Goal: Information Seeking & Learning: Find specific fact

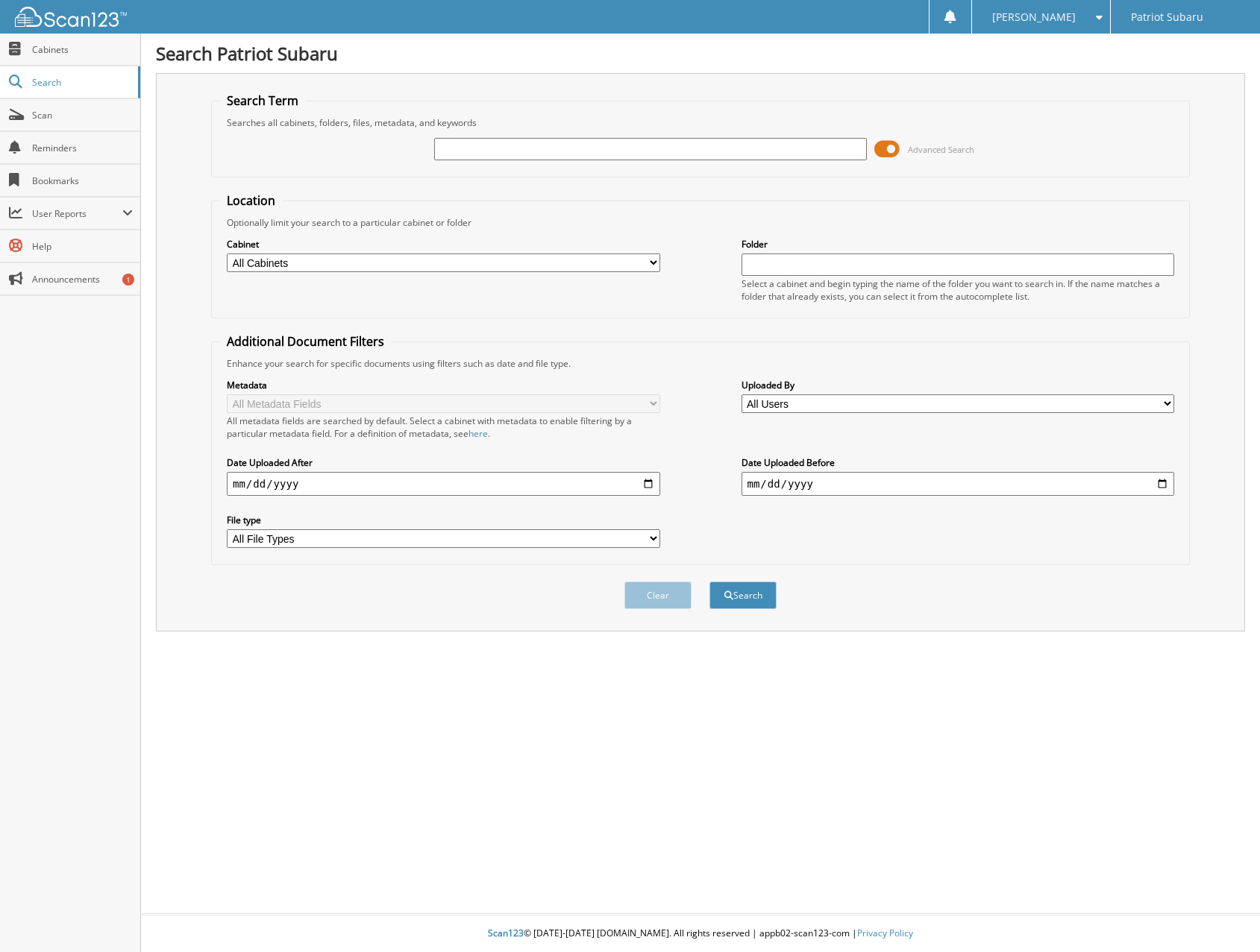
click at [477, 138] on input "text" at bounding box center [651, 150] width 434 height 23
type input "81515"
click at [758, 595] on button "Search" at bounding box center [742, 595] width 67 height 27
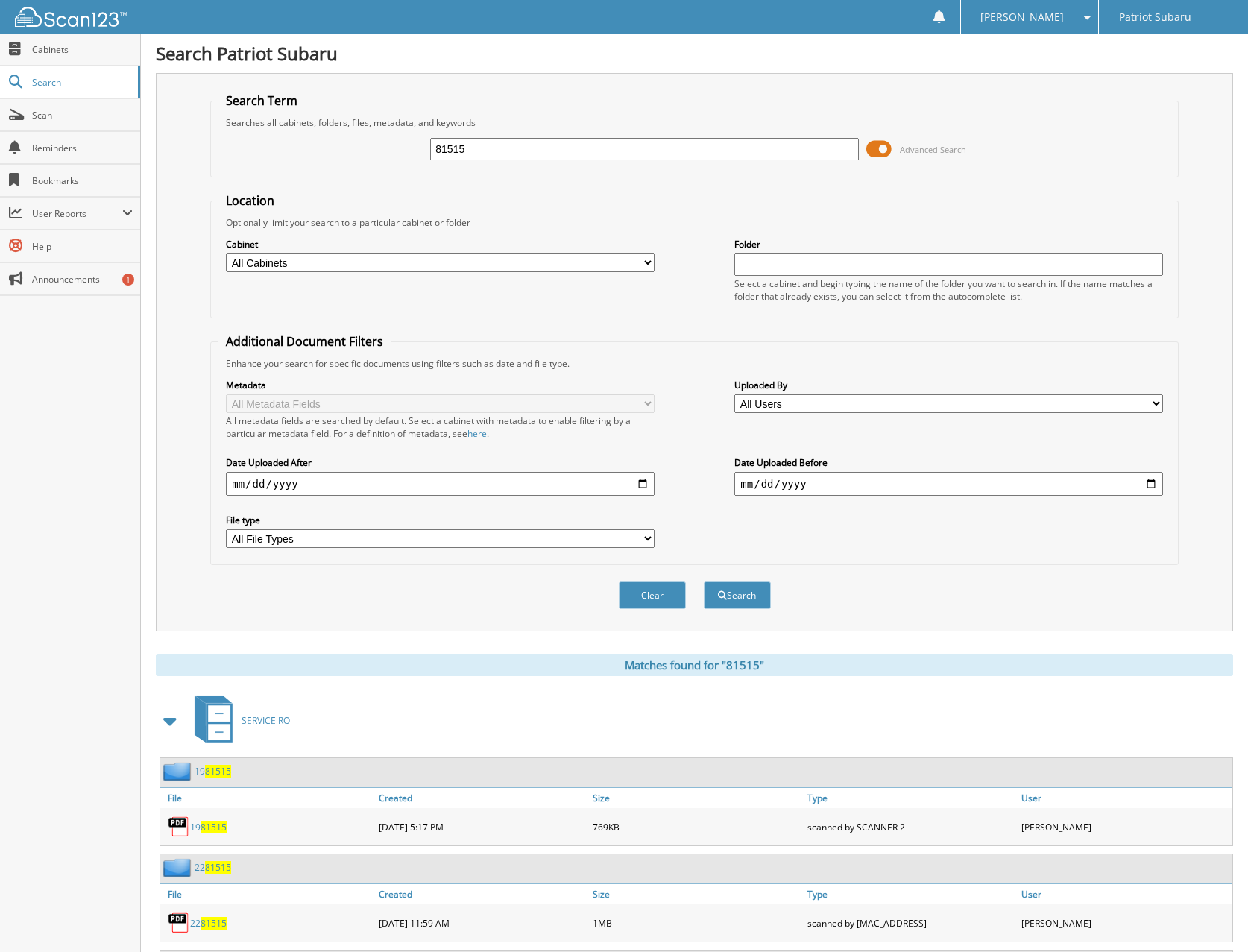
click at [519, 135] on div "81515 Advanced Search" at bounding box center [694, 149] width 952 height 41
drag, startPoint x: 512, startPoint y: 143, endPoint x: 402, endPoint y: 128, distance: 111.0
click at [402, 128] on fieldset "Search Term Searches all cabinets, folders, files, metadata, and keywords 81515…" at bounding box center [694, 135] width 969 height 85
type input "ROTHSTEIN"
click at [704, 582] on button "Search" at bounding box center [737, 595] width 67 height 27
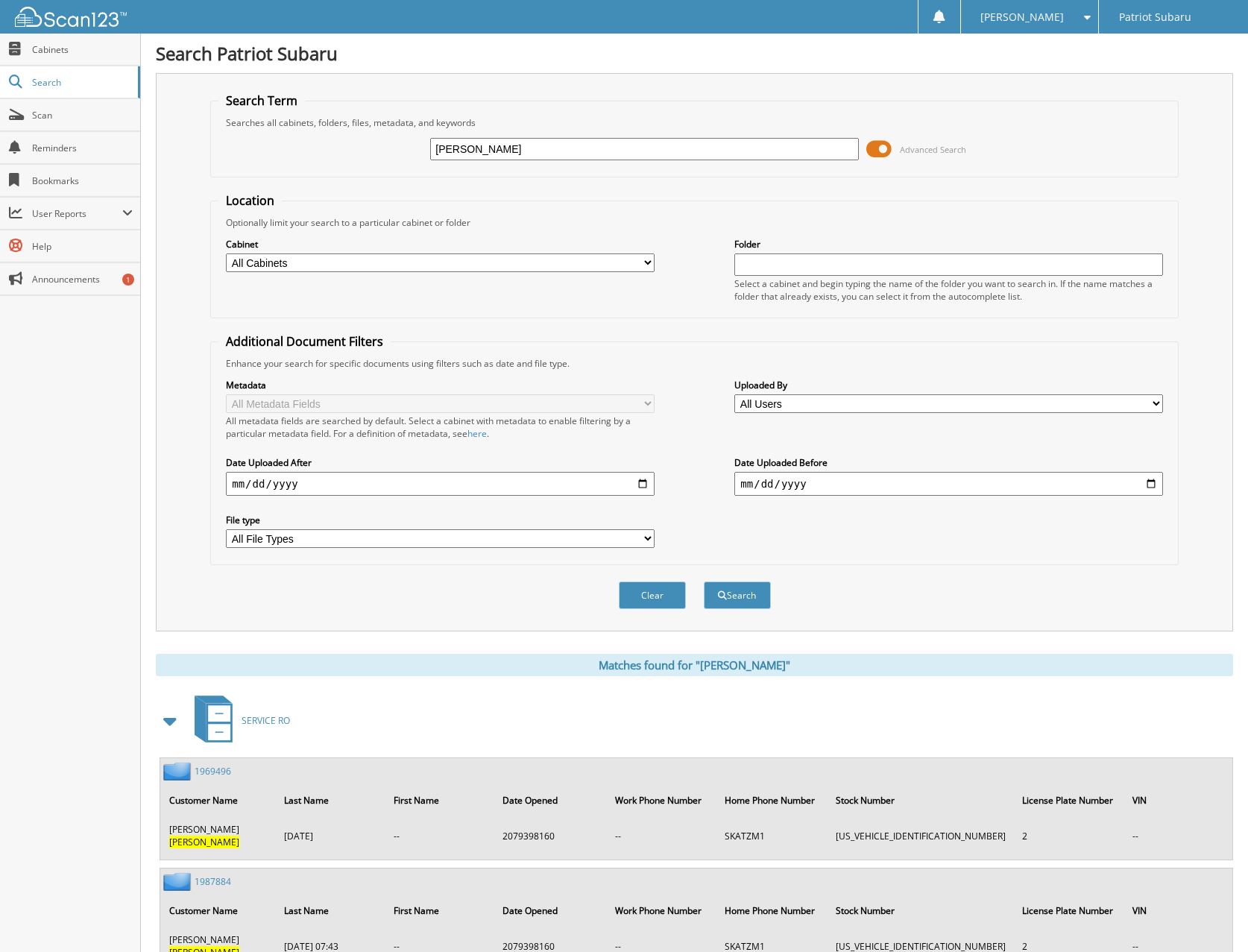
click at [289, 253] on div "Cabinet All Cabinets SERVICE RO Needs Filing" at bounding box center [440, 255] width 428 height 37
click at [289, 260] on select "All Cabinets SERVICE RO Needs Filing" at bounding box center [440, 263] width 428 height 19
select select "15546"
click at [226, 254] on select "All Cabinets SERVICE RO Needs Filing" at bounding box center [440, 263] width 428 height 19
click at [782, 265] on input "text" at bounding box center [948, 265] width 428 height 23
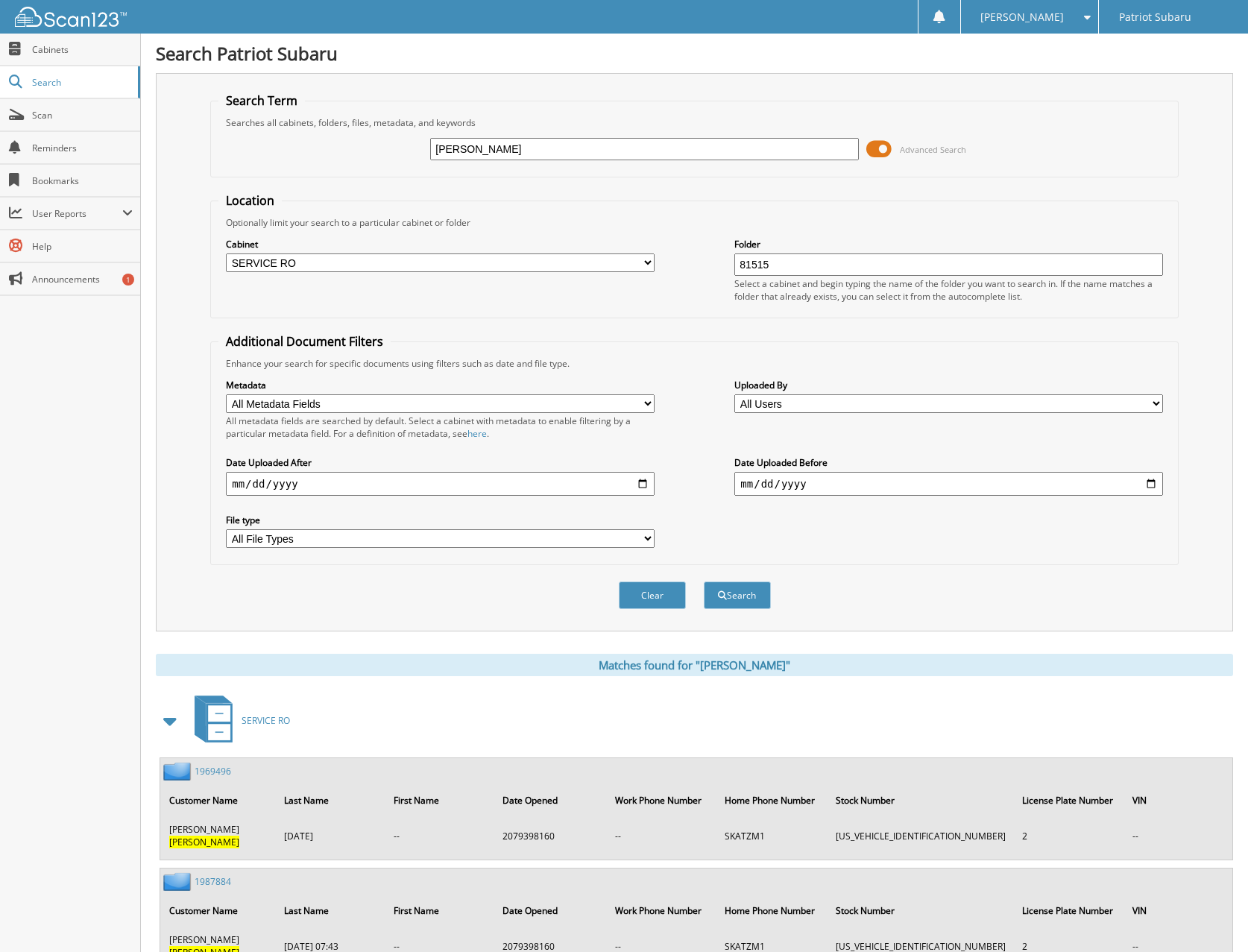
type input "81515"
click at [704, 582] on button "Search" at bounding box center [737, 595] width 67 height 27
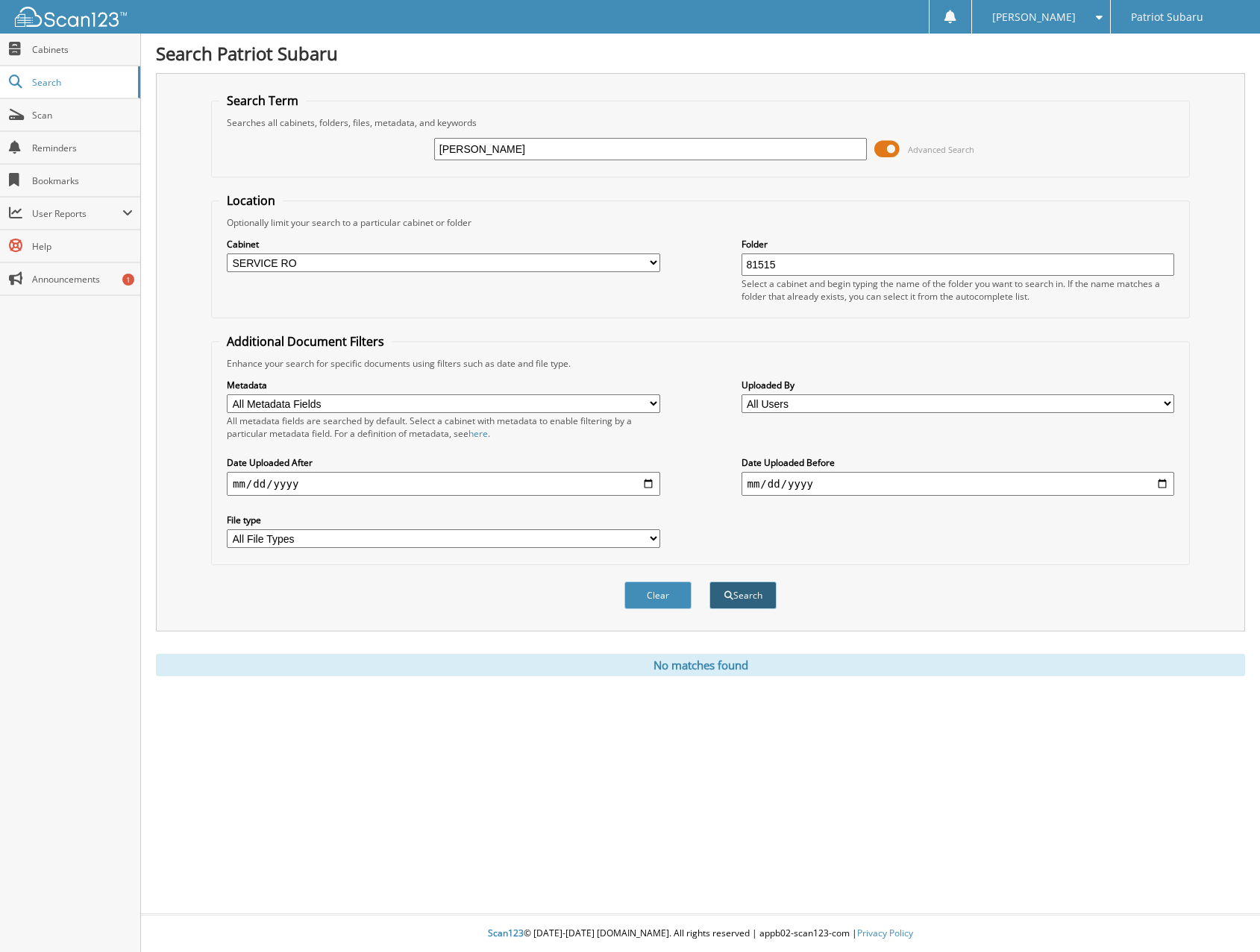
click at [763, 596] on button "Search" at bounding box center [742, 595] width 67 height 27
drag, startPoint x: 516, startPoint y: 142, endPoint x: 314, endPoint y: 127, distance: 202.6
click at [314, 127] on fieldset "Search Term Searches all cabinets, folders, files, metadata, and keywords ROTHS…" at bounding box center [701, 135] width 979 height 85
click at [852, 263] on input "81515" at bounding box center [958, 265] width 434 height 23
drag, startPoint x: 852, startPoint y: 263, endPoint x: 658, endPoint y: 256, distance: 194.1
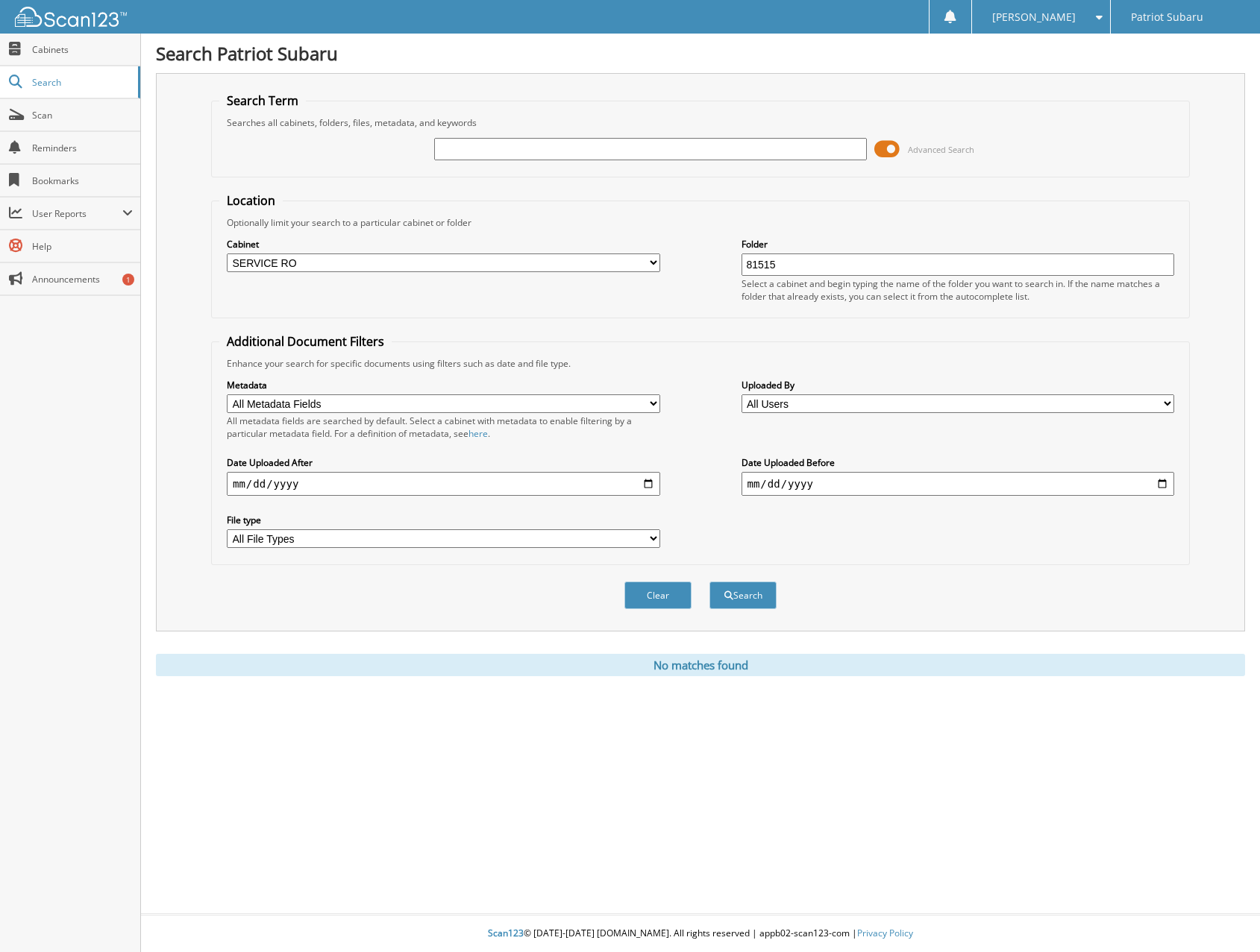
click at [658, 256] on div "Cabinet All Cabinets SERVICE RO Needs Filing Folder 81515 Select a cabinet and …" at bounding box center [701, 270] width 963 height 81
click at [744, 595] on button "Search" at bounding box center [742, 595] width 67 height 27
click at [789, 273] on input "text" at bounding box center [958, 265] width 434 height 23
click at [1055, 579] on div "Clear Search" at bounding box center [701, 595] width 979 height 61
click at [878, 262] on input "text" at bounding box center [958, 265] width 434 height 23
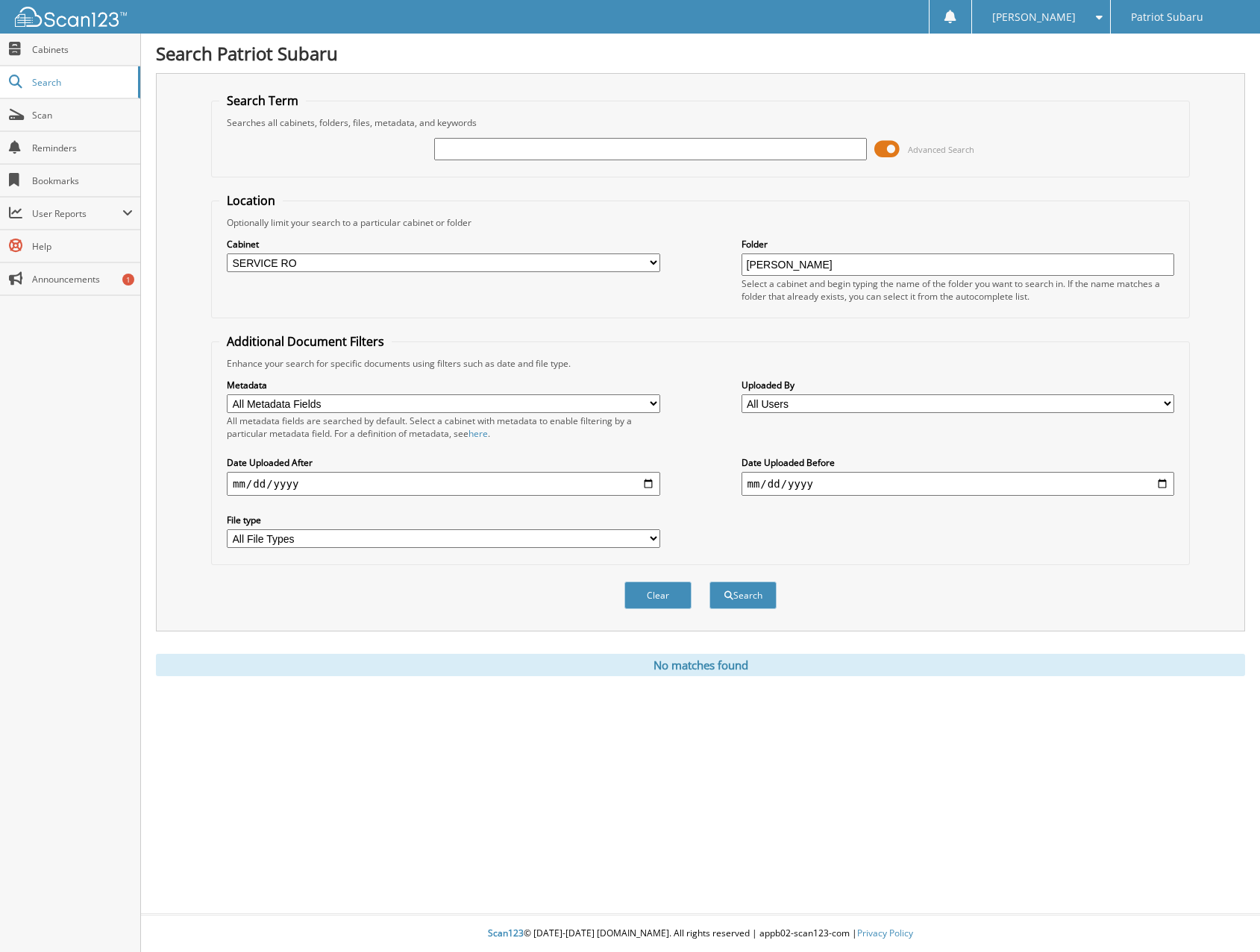
type input "ROTHSTEIN"
click at [709, 582] on button "Search" at bounding box center [742, 595] width 67 height 27
click at [855, 253] on div "Folder ROTHSTEIN Select a cabinet and begin typing the name of the folder you w…" at bounding box center [958, 270] width 434 height 66
drag, startPoint x: 823, startPoint y: 260, endPoint x: 695, endPoint y: 251, distance: 128.3
click at [695, 251] on div "Cabinet All Cabinets SERVICE RO Needs Filing Folder ROTHSTEIN Select a cabinet …" at bounding box center [701, 270] width 963 height 81
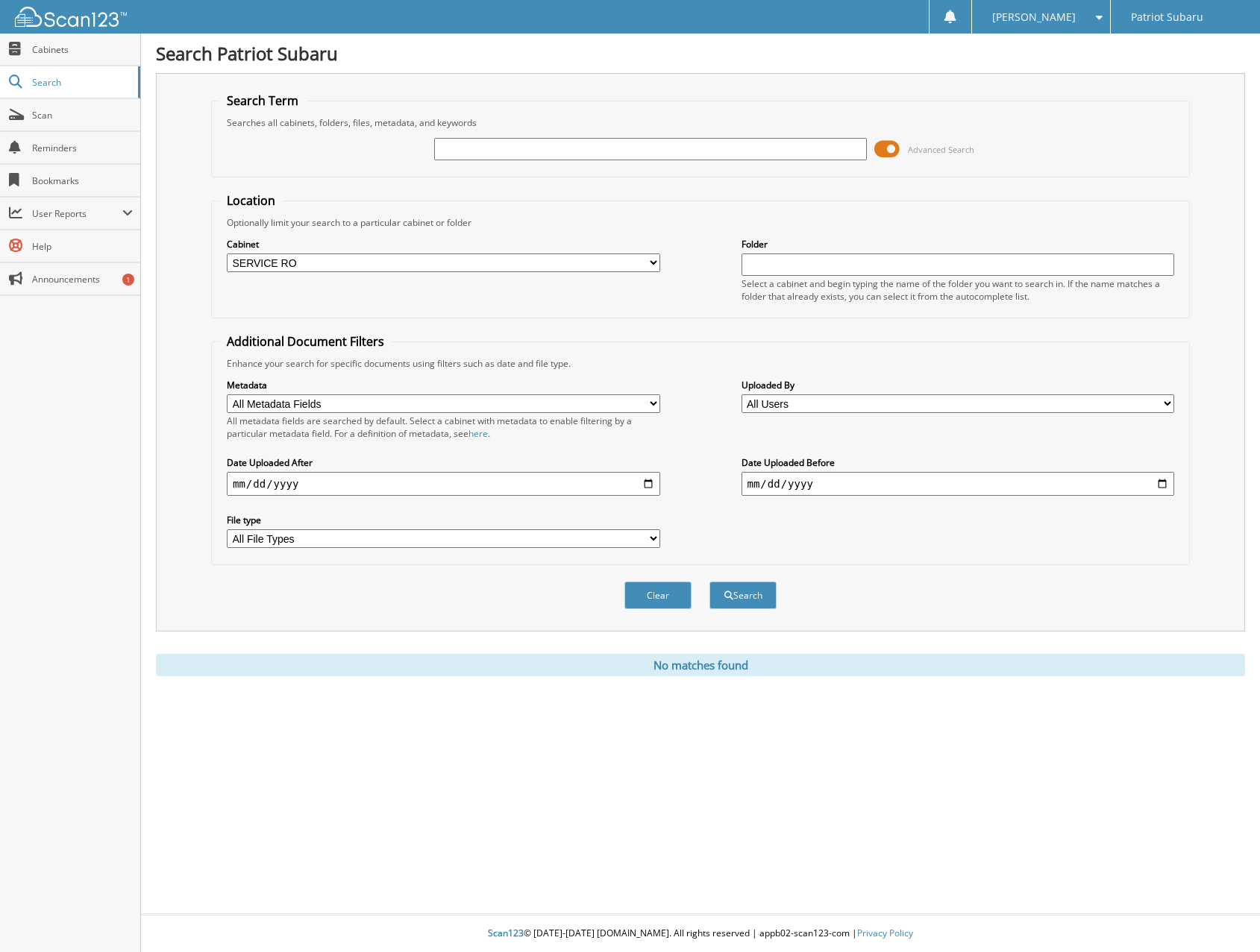
click at [531, 139] on input "text" at bounding box center [651, 150] width 434 height 23
type input "81515"
click at [739, 591] on button "Search" at bounding box center [742, 595] width 67 height 27
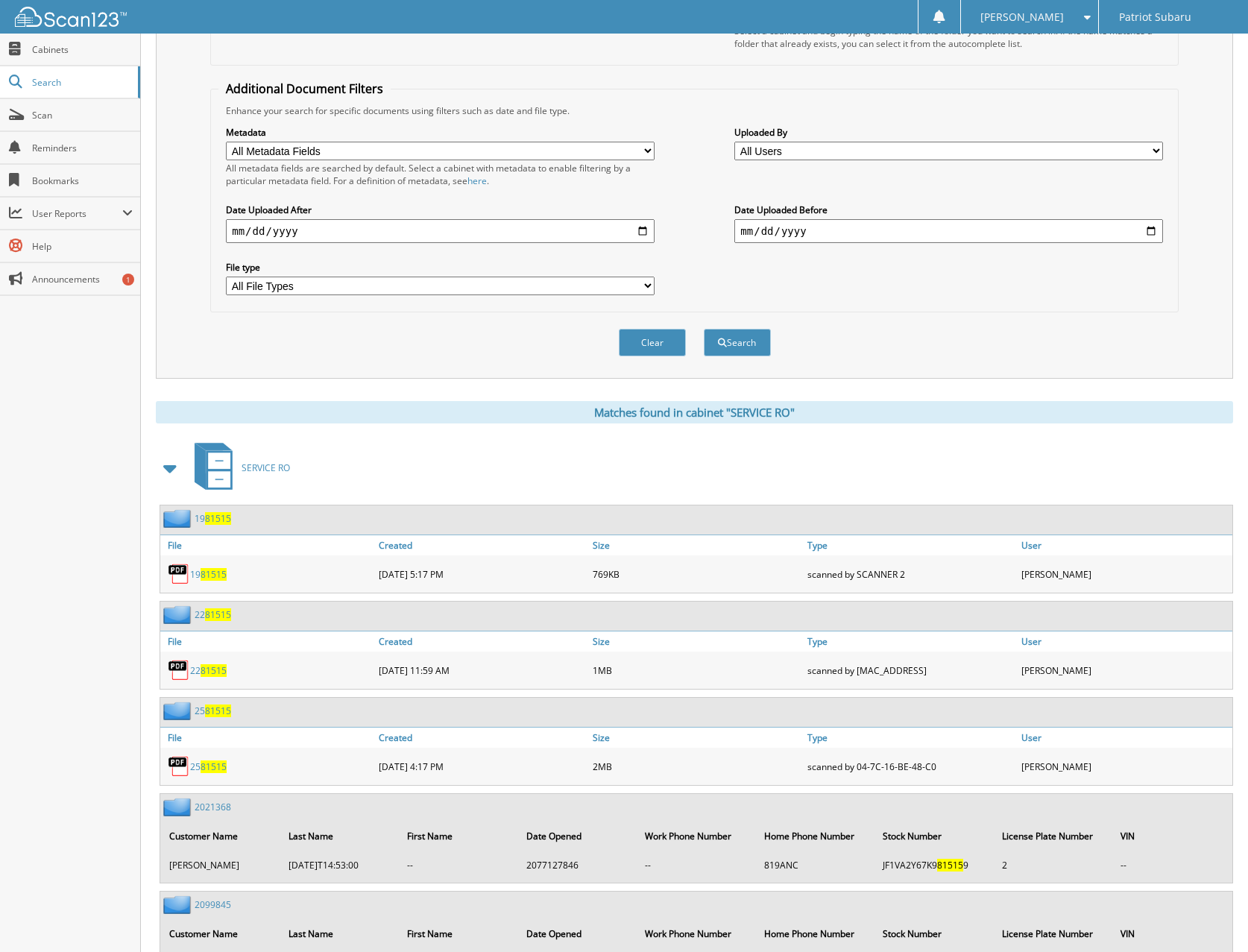
scroll to position [178, 0]
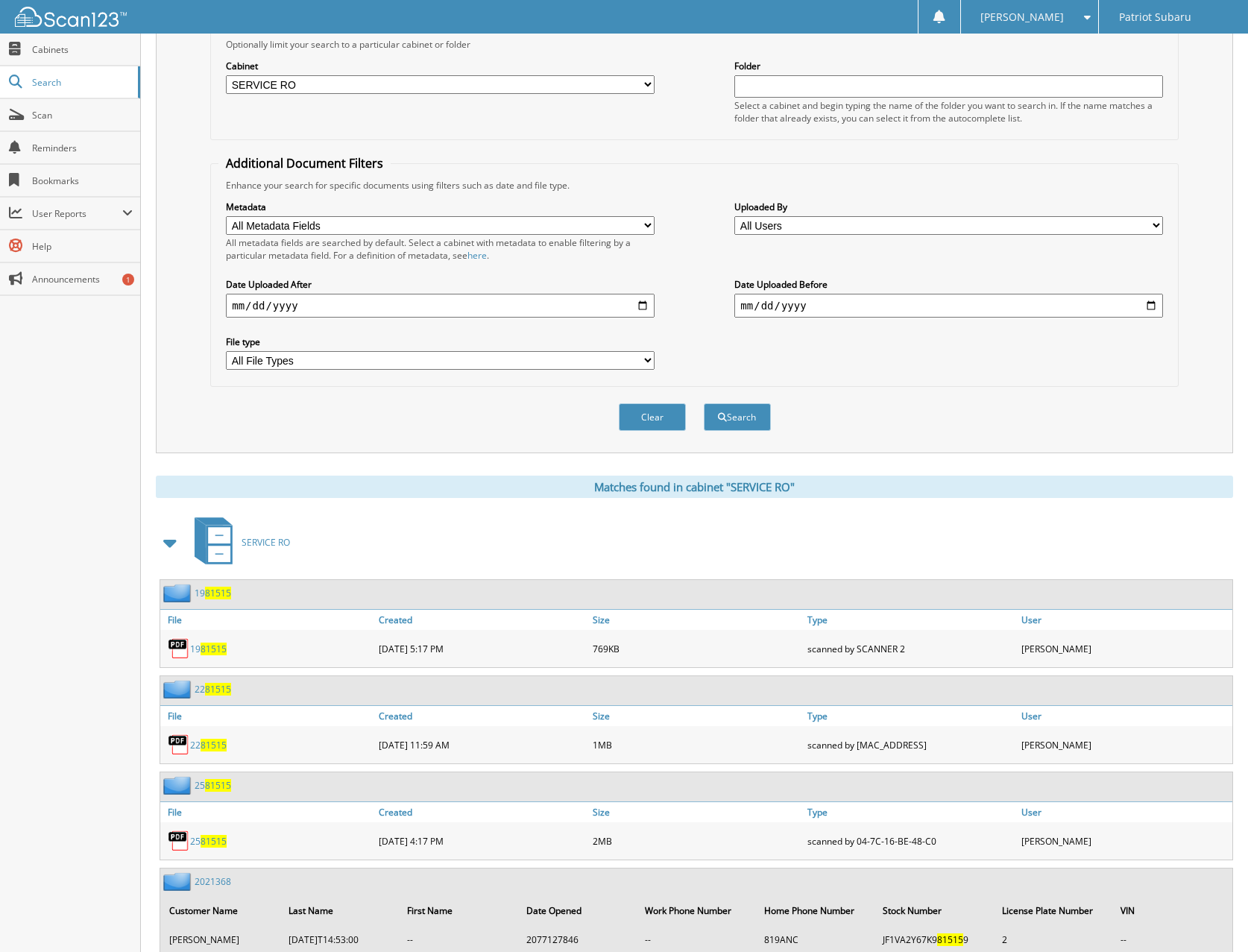
click at [205, 748] on span "81515" at bounding box center [214, 745] width 26 height 12
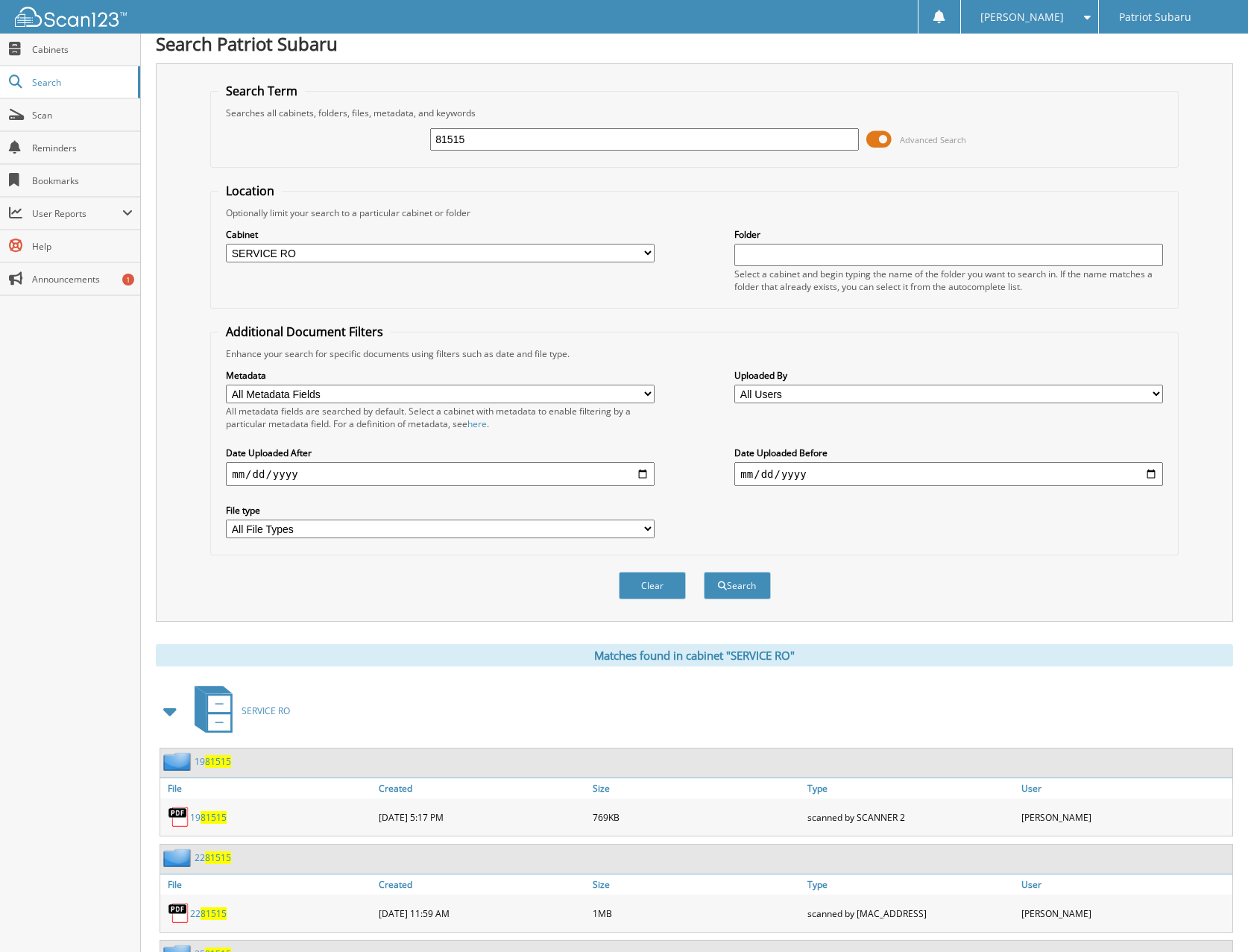
scroll to position [0, 0]
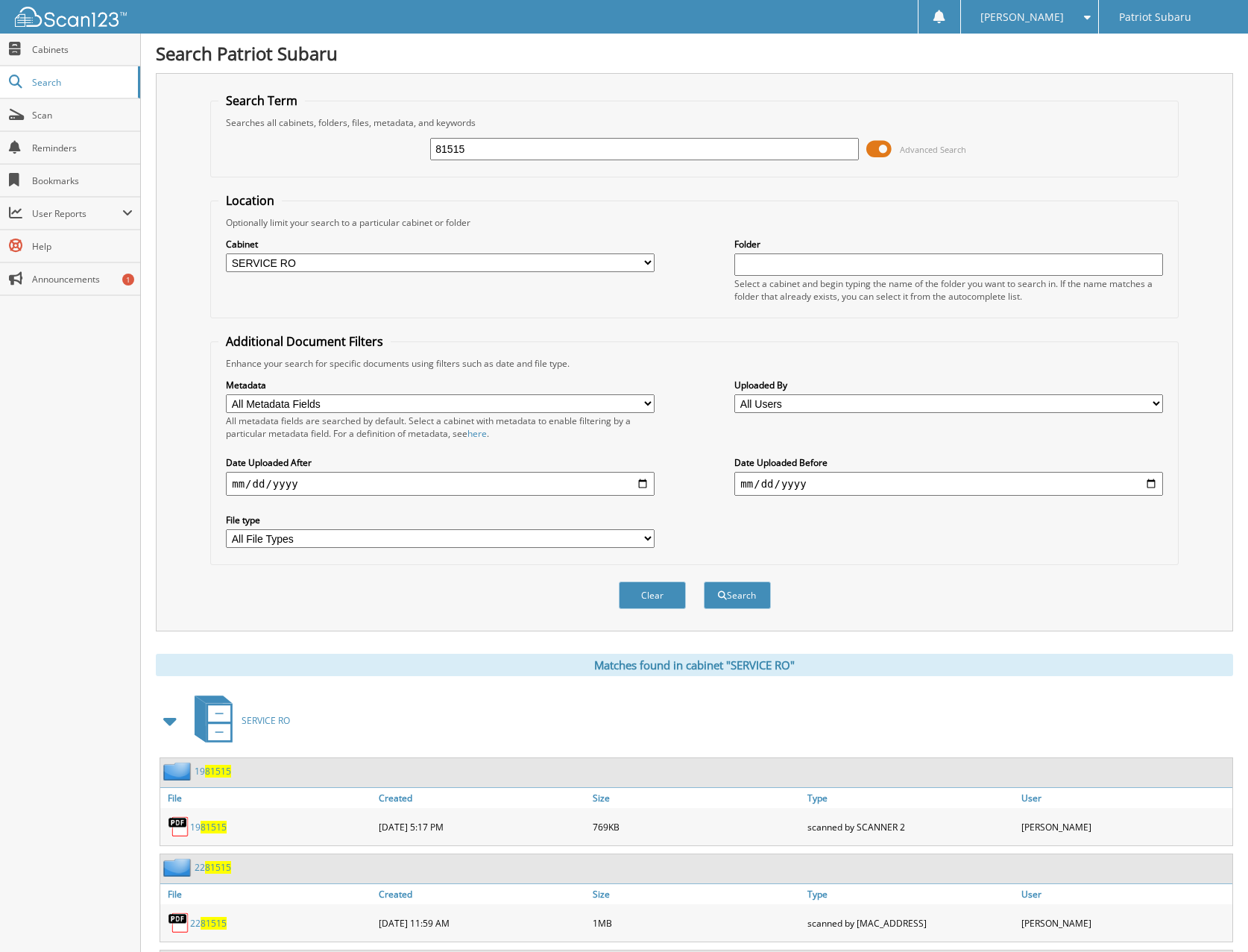
click at [373, 196] on fieldset "Location Optionally limit your search to a particular cabinet or folder Cabinet…" at bounding box center [694, 255] width 969 height 126
click at [322, 403] on select "All Metadata Fields Customer Name Last Name First Name Date Opened Work Phone N…" at bounding box center [440, 404] width 428 height 19
click at [226, 395] on select "All Metadata Fields Customer Name Last Name First Name Date Opened Work Phone N…" at bounding box center [440, 404] width 428 height 19
click at [334, 408] on select "All Metadata Fields Customer Name Last Name First Name Date Opened Work Phone N…" at bounding box center [440, 404] width 428 height 19
select select "VIN"
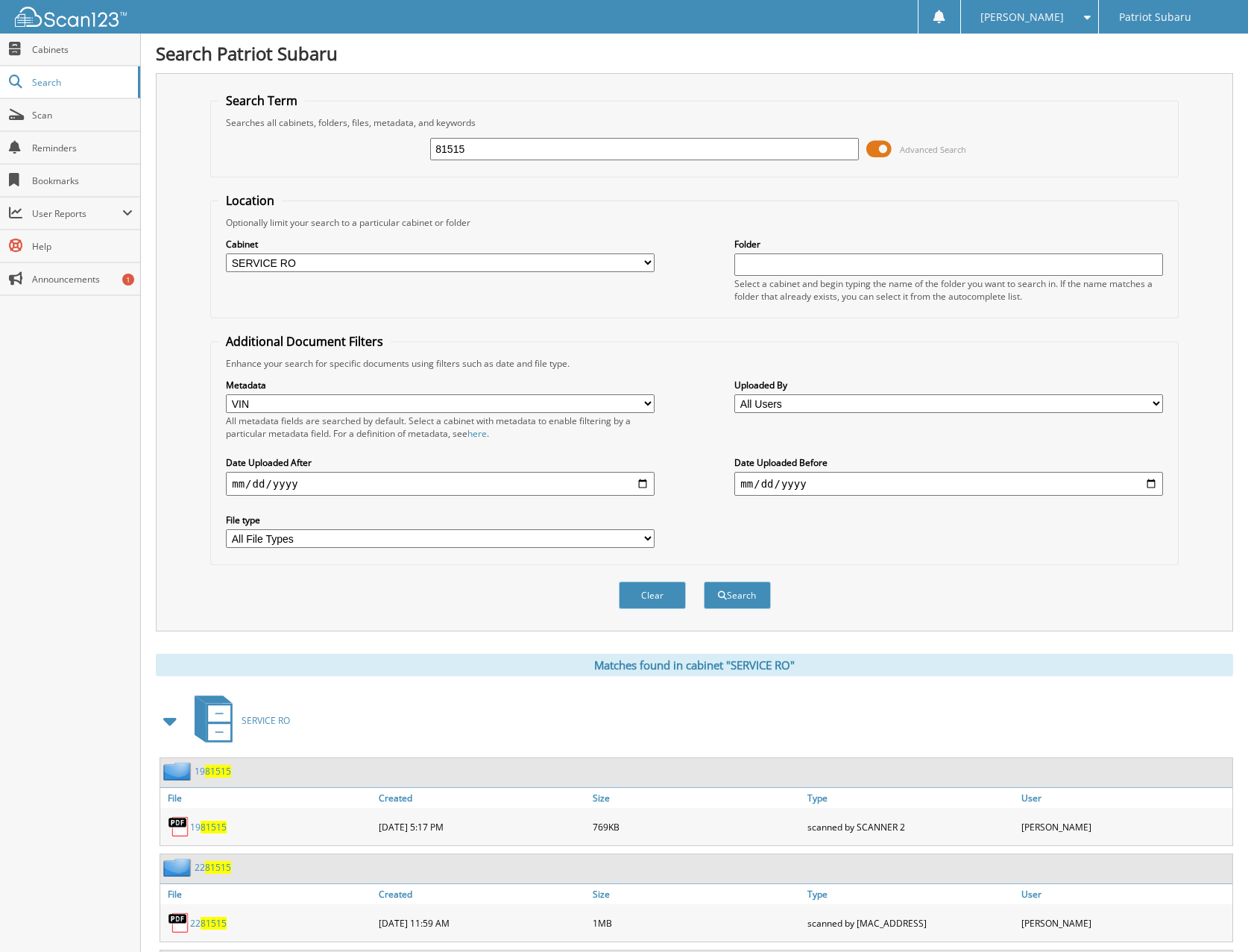
click at [226, 395] on select "All Metadata Fields Customer Name Last Name First Name Date Opened Work Phone N…" at bounding box center [440, 404] width 428 height 19
click at [498, 143] on input "81515" at bounding box center [644, 150] width 428 height 23
drag, startPoint x: 520, startPoint y: 153, endPoint x: 240, endPoint y: 146, distance: 280.1
click at [240, 146] on div "81515 Advanced Search" at bounding box center [694, 149] width 952 height 41
click at [492, 143] on input "text" at bounding box center [644, 150] width 428 height 23
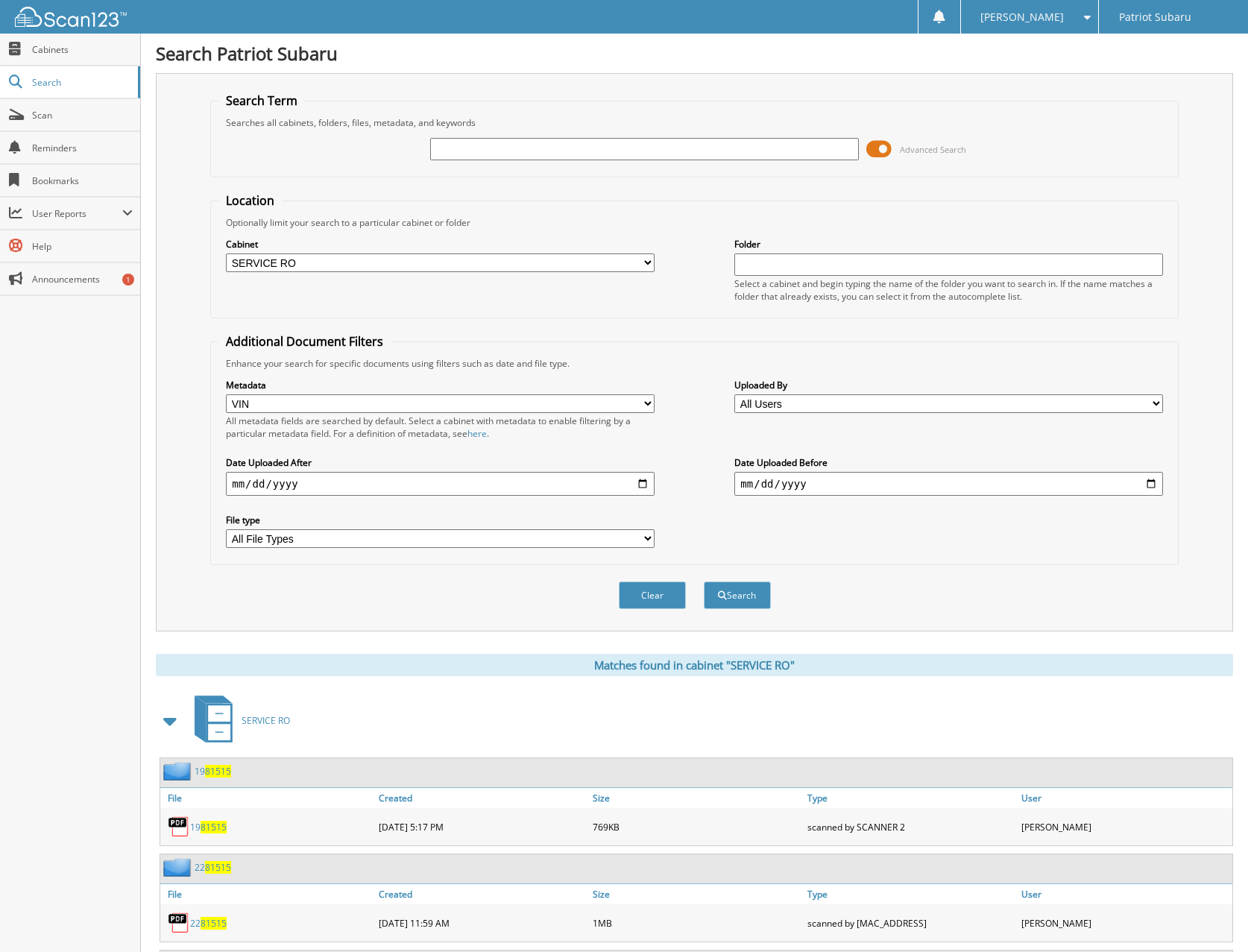
paste input "4S3GKAK60J1614557"
type input "4S3GKAK60J1614557"
click at [755, 595] on button "Search" at bounding box center [737, 595] width 67 height 27
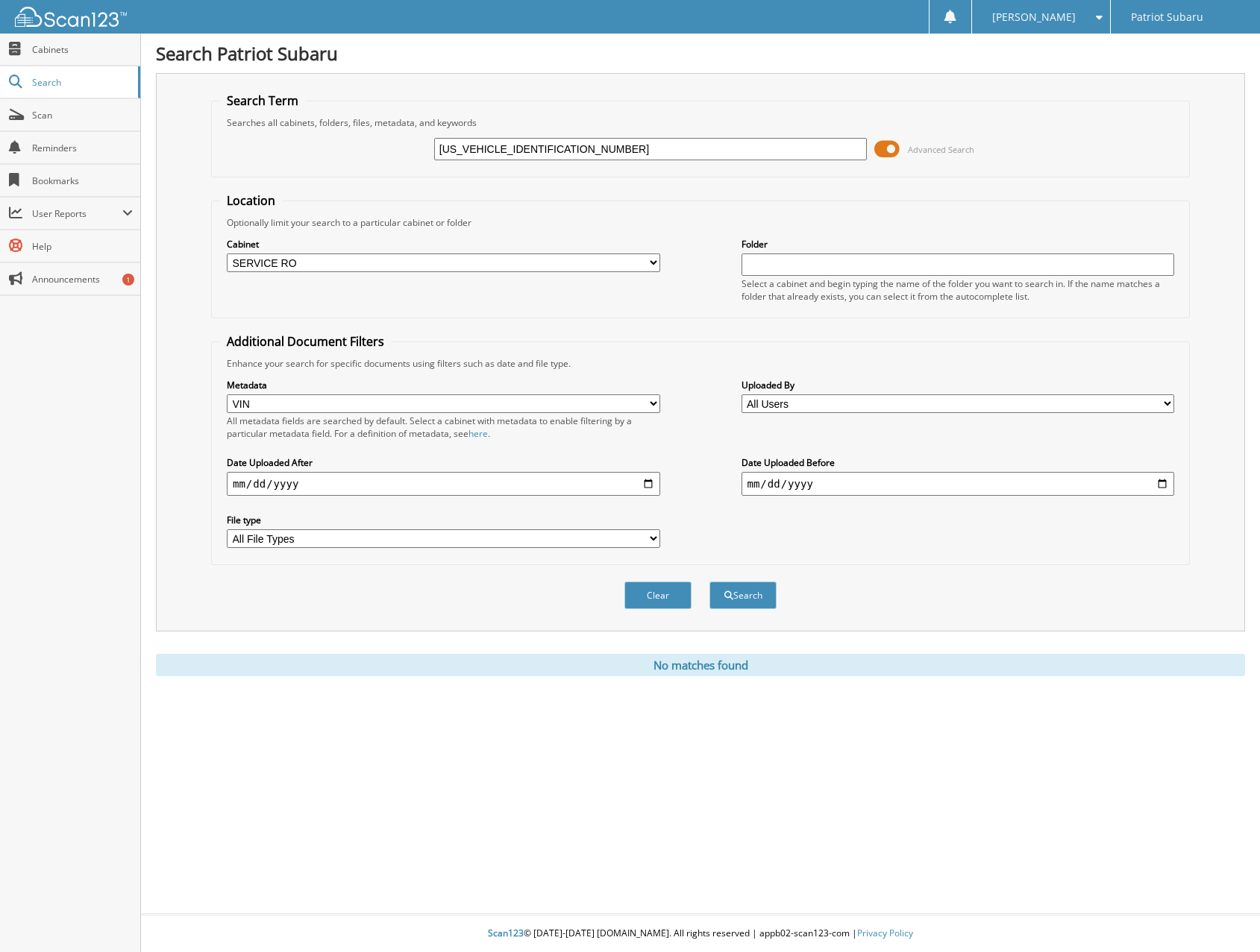
select select "VIN"
drag, startPoint x: 554, startPoint y: 151, endPoint x: 281, endPoint y: 143, distance: 273.1
click at [281, 143] on div "[US_VEHICLE_IDENTIFICATION_NUMBER] Advanced Search" at bounding box center [701, 149] width 963 height 41
click at [811, 483] on input "date" at bounding box center [958, 484] width 434 height 24
click at [293, 488] on input "date" at bounding box center [444, 484] width 434 height 24
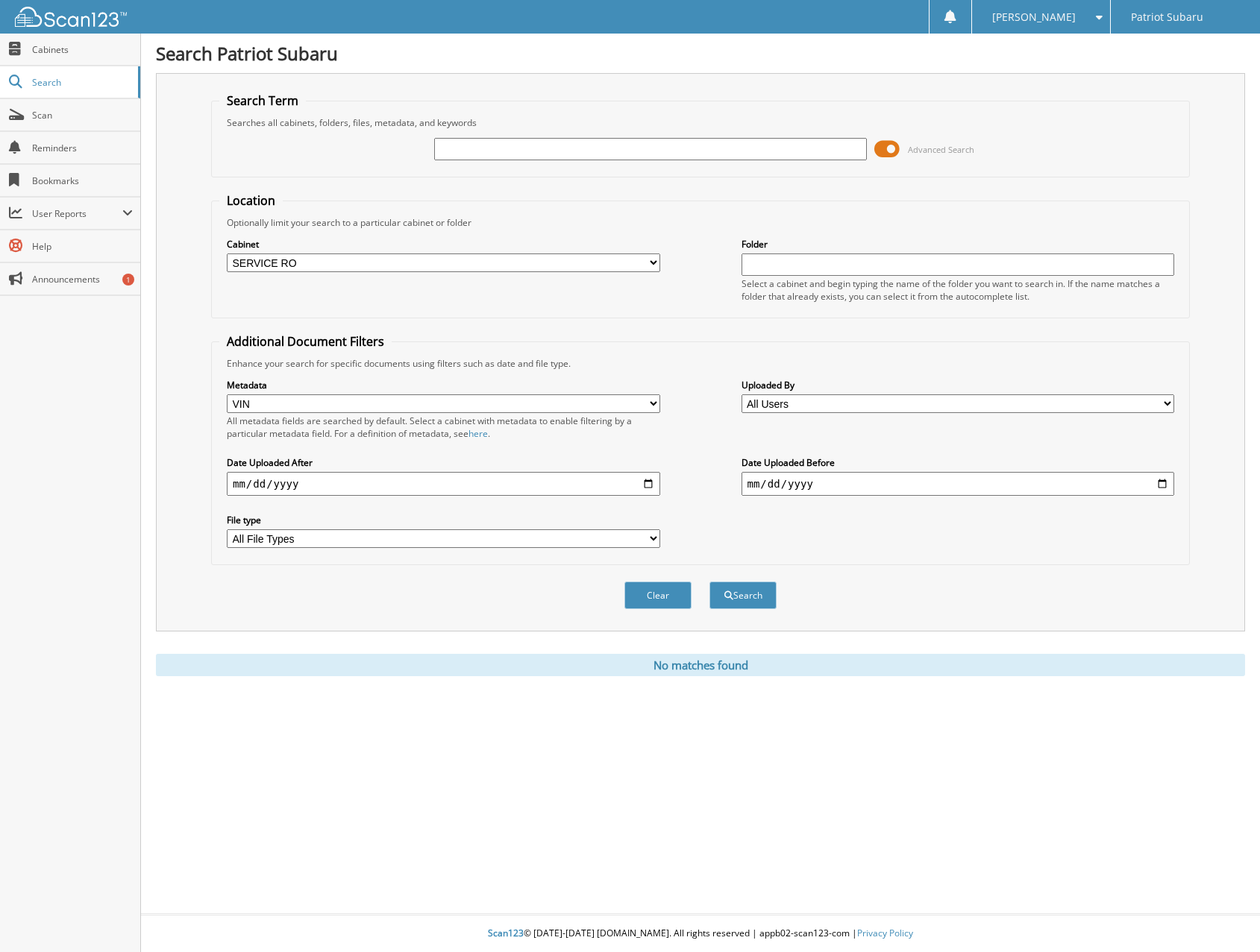
click at [563, 154] on input "text" at bounding box center [651, 150] width 434 height 23
type input "2581515"
click at [709, 582] on button "Search" at bounding box center [742, 595] width 67 height 27
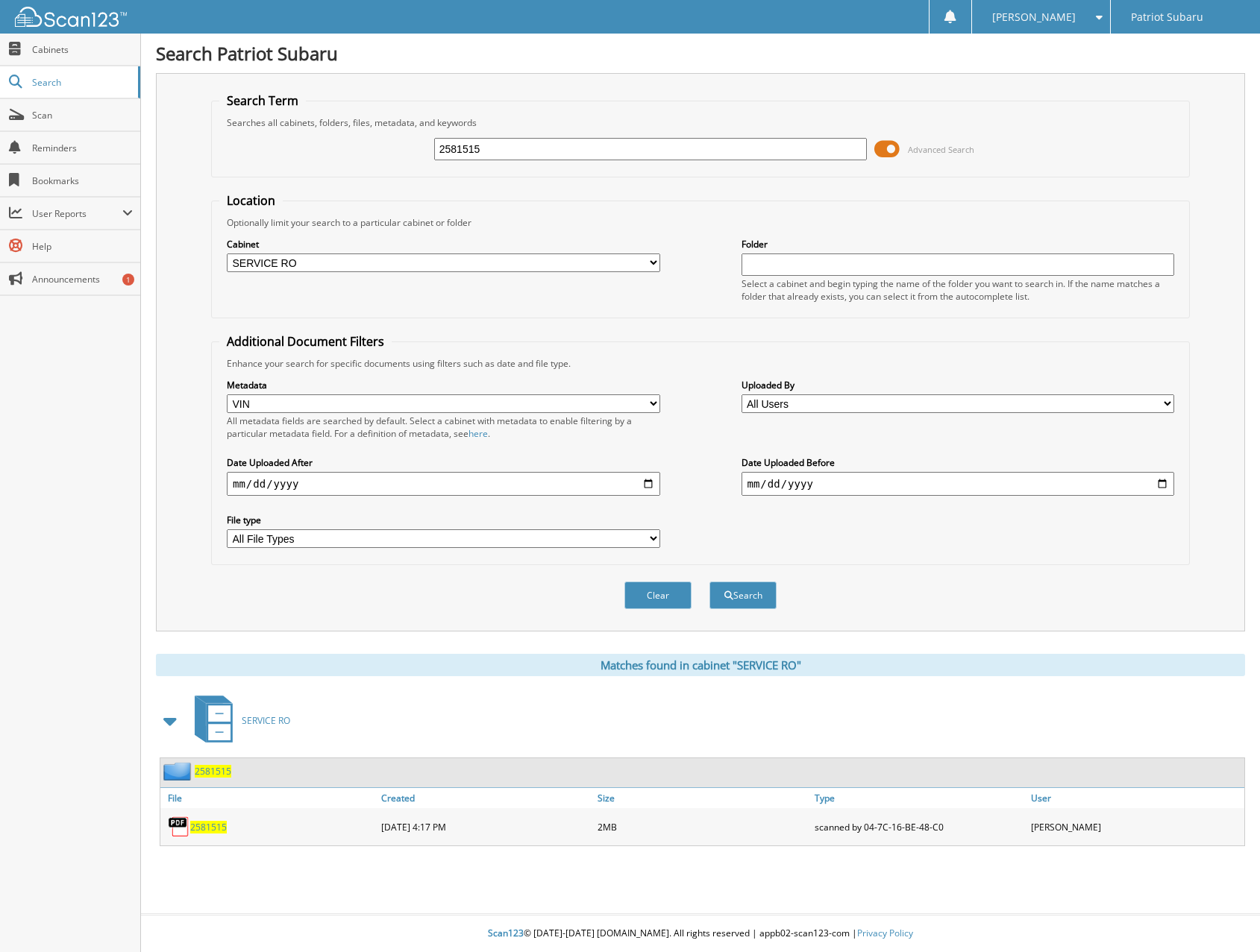
select select "VIN"
click at [206, 825] on span "2581515" at bounding box center [208, 827] width 37 height 12
